Goal: Register for event/course

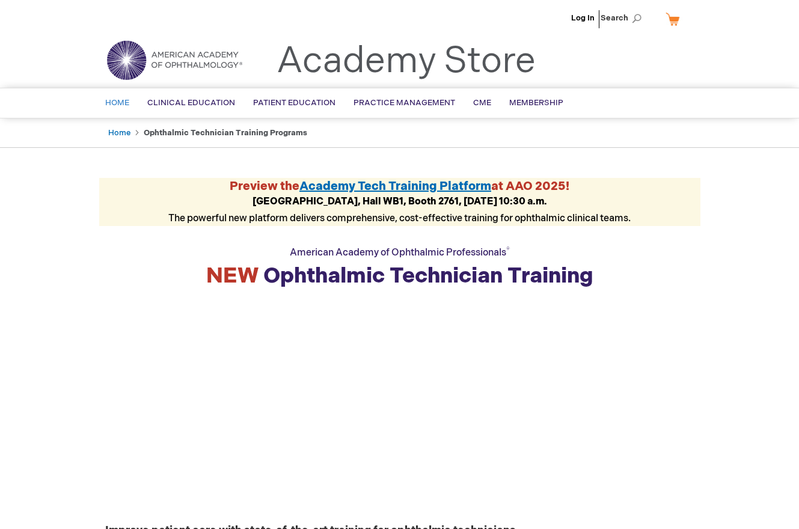
click at [112, 106] on span "Home" at bounding box center [117, 103] width 24 height 10
